Goal: Find specific page/section: Find specific page/section

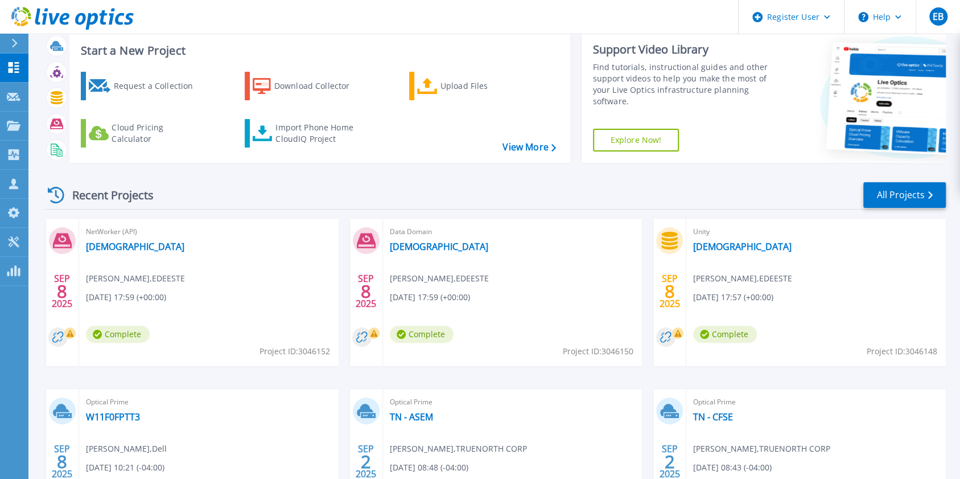
scroll to position [46, 0]
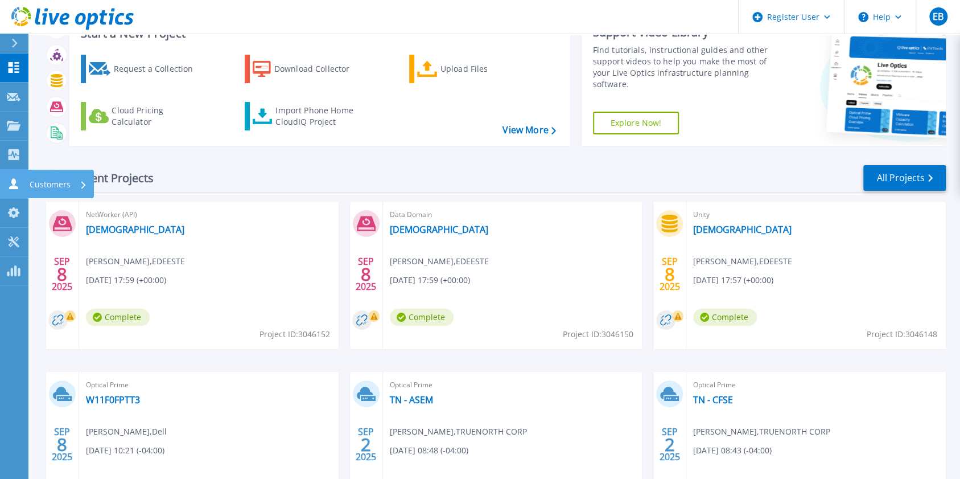
click at [28, 180] on div "Customers" at bounding box center [61, 184] width 66 height 28
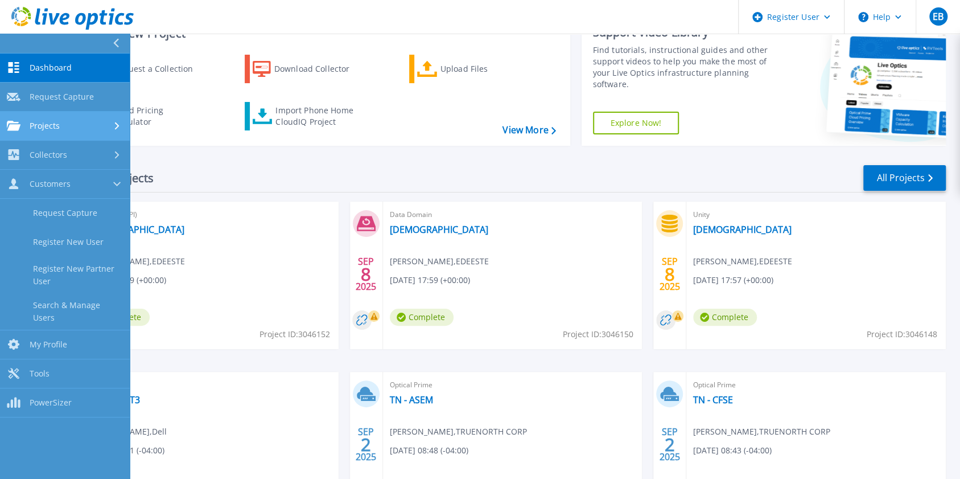
click at [66, 132] on link "Projects Projects" at bounding box center [65, 126] width 130 height 29
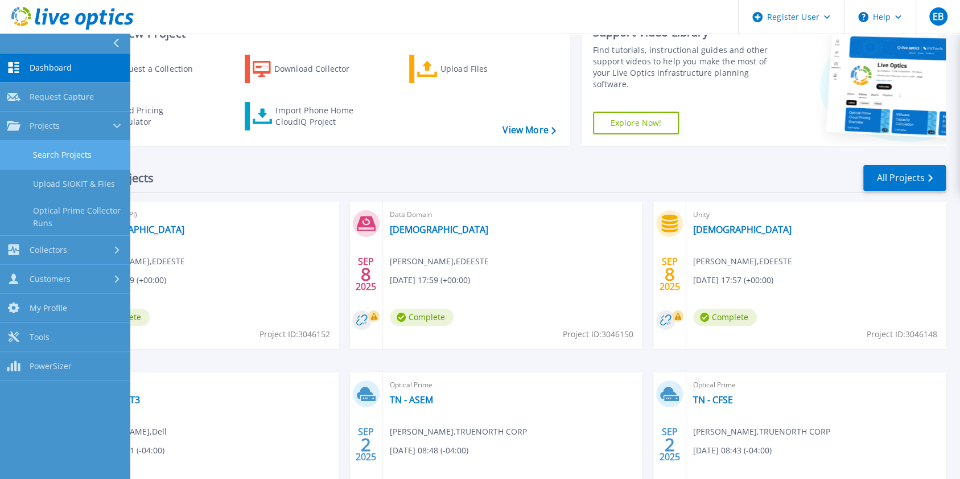
click at [68, 149] on link "Search Projects" at bounding box center [65, 155] width 130 height 29
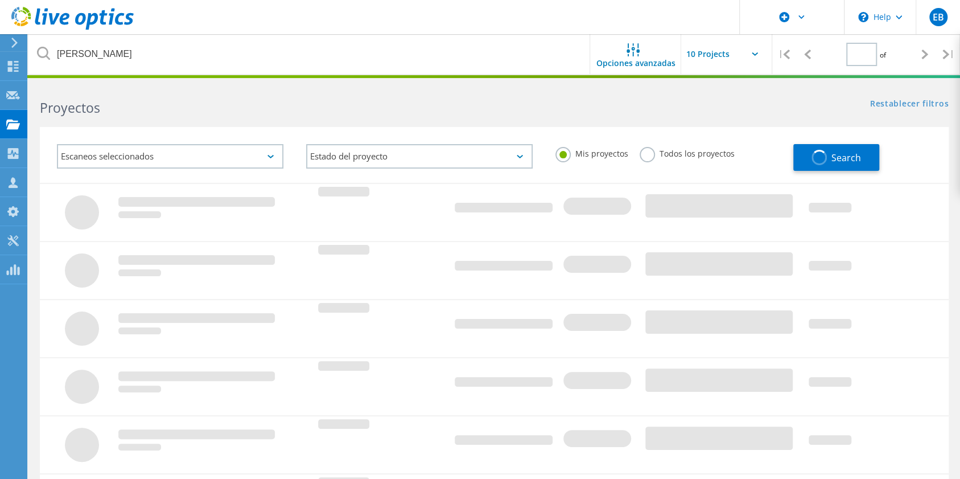
type input "1"
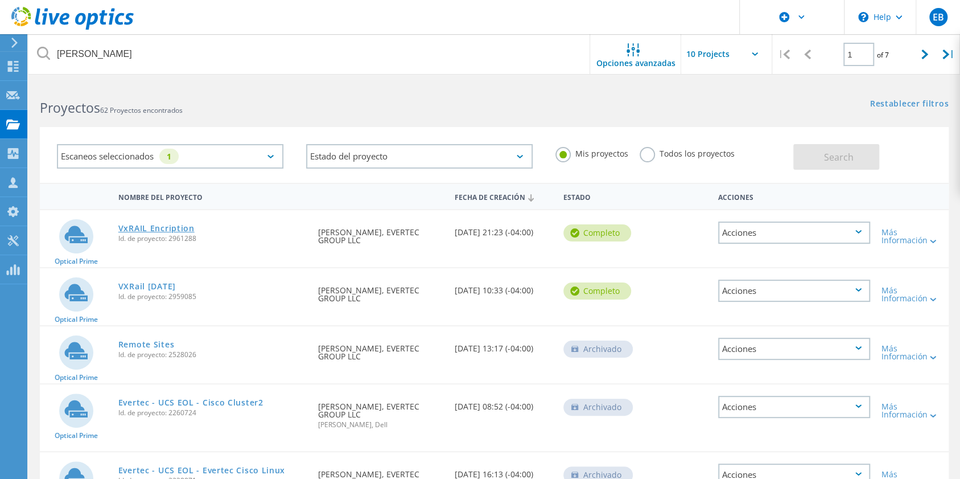
click at [179, 225] on link "VxRAIL Encription" at bounding box center [156, 228] width 76 height 8
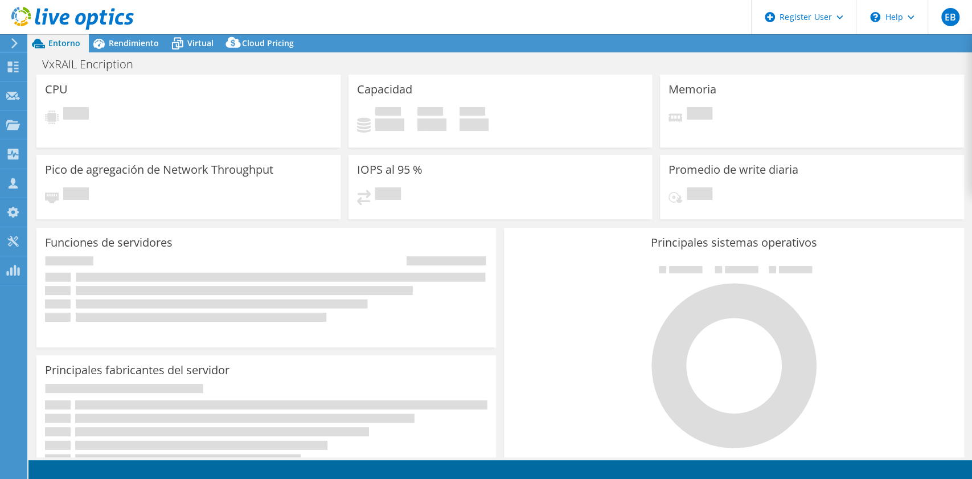
select select "USD"
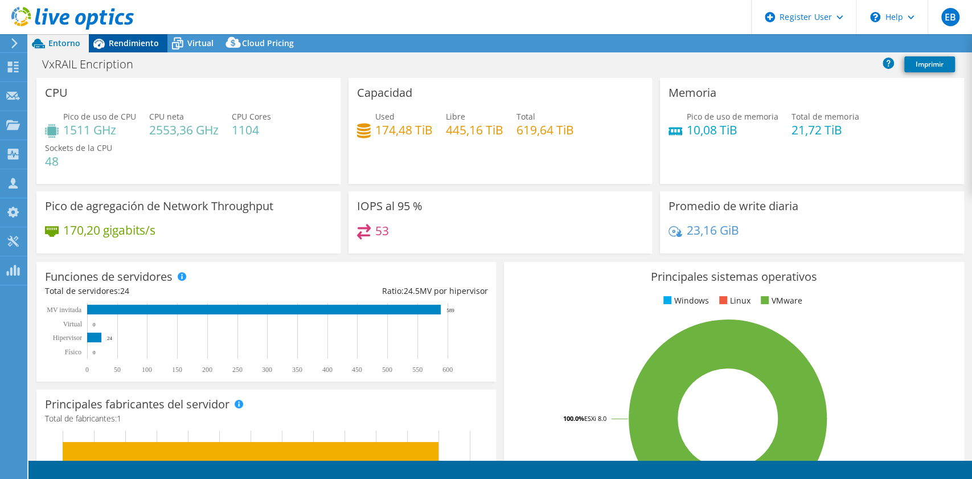
click at [130, 46] on span "Rendimiento" at bounding box center [134, 43] width 50 height 11
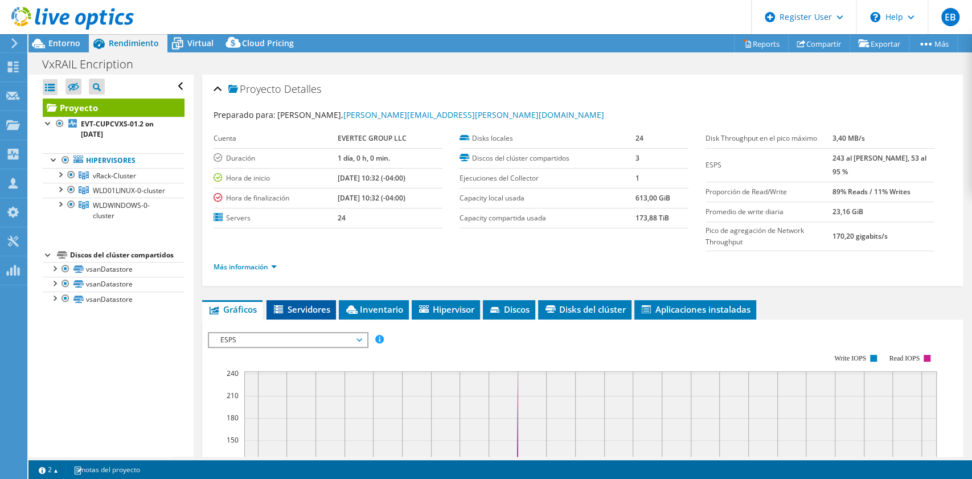
click at [306, 305] on span "Servidores" at bounding box center [301, 308] width 58 height 11
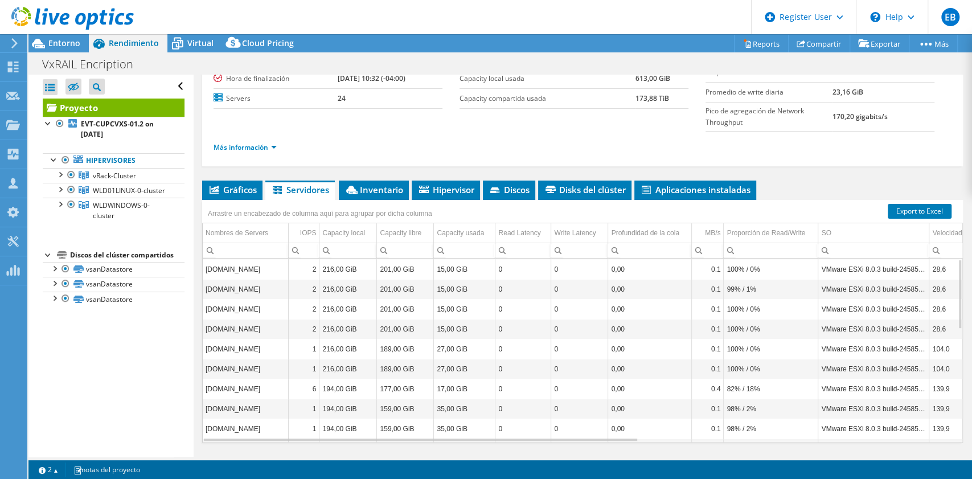
scroll to position [118, 0]
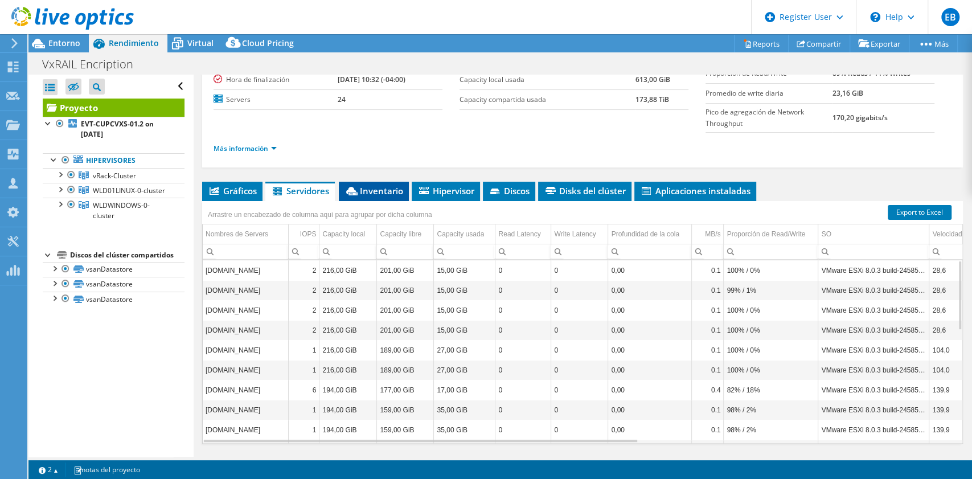
click at [380, 191] on span "Inventario" at bounding box center [373, 190] width 59 height 11
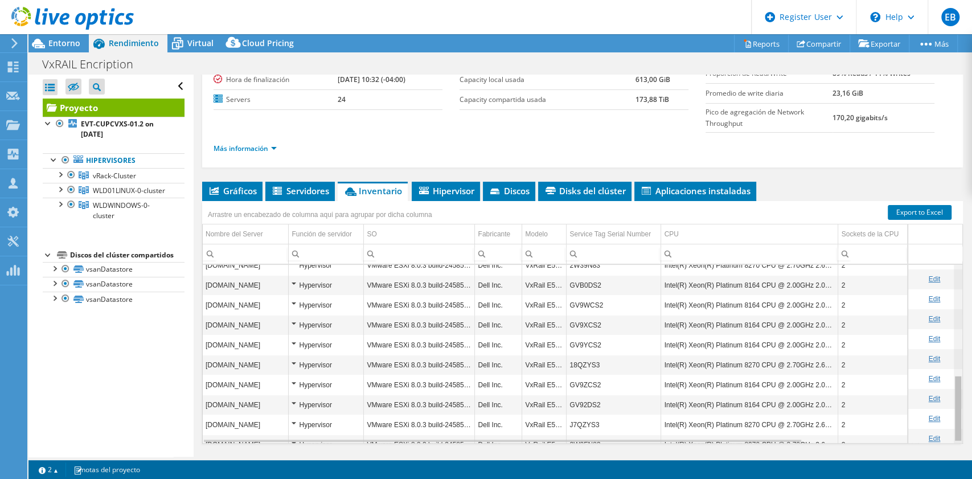
scroll to position [299, 0]
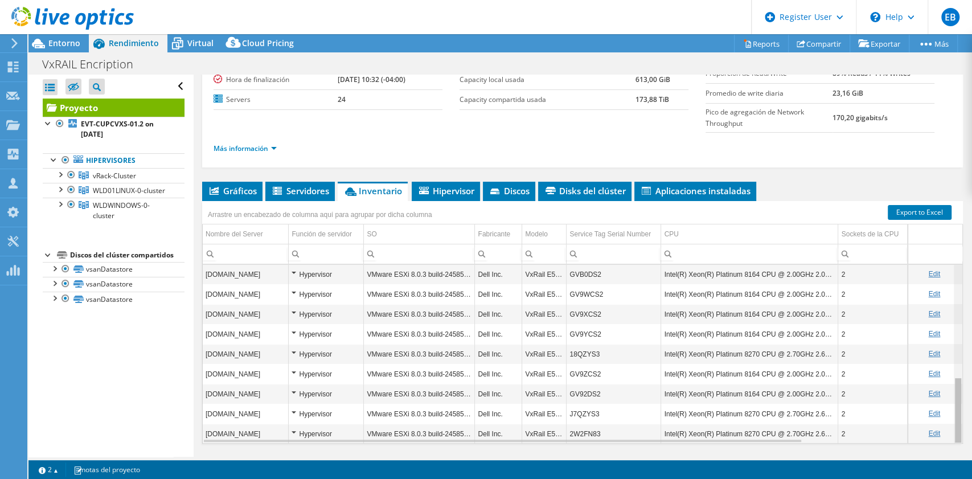
drag, startPoint x: 948, startPoint y: 286, endPoint x: 960, endPoint y: 418, distance: 132.0
click at [960, 418] on body "EB Usuario de Dell [PERSON_NAME] [PERSON_NAME][EMAIL_ADDRESS][DOMAIN_NAME] Dell…" at bounding box center [486, 239] width 972 height 479
drag, startPoint x: 947, startPoint y: 396, endPoint x: 955, endPoint y: 384, distance: 14.4
click at [955, 384] on body "EB Usuario de Dell [PERSON_NAME] [PERSON_NAME][EMAIL_ADDRESS][DOMAIN_NAME] Dell…" at bounding box center [486, 239] width 972 height 479
click at [61, 41] on span "Entorno" at bounding box center [64, 43] width 32 height 11
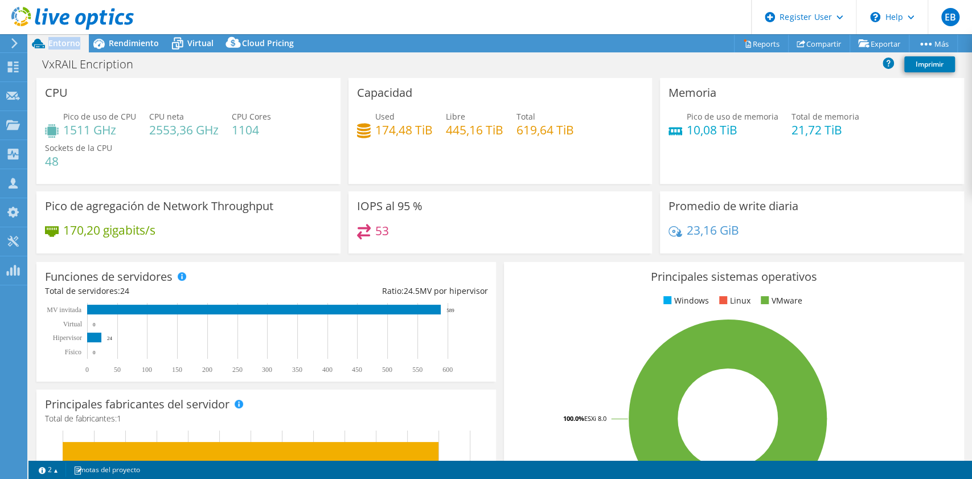
click at [61, 41] on span "Entorno" at bounding box center [64, 43] width 32 height 11
